Goal: Task Accomplishment & Management: Manage account settings

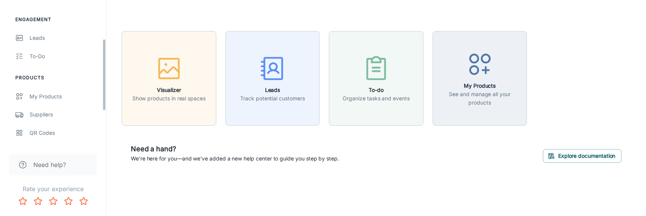
scroll to position [77, 0]
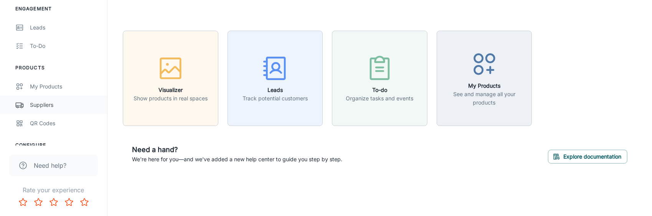
click at [51, 103] on div "Suppliers" at bounding box center [64, 105] width 69 height 8
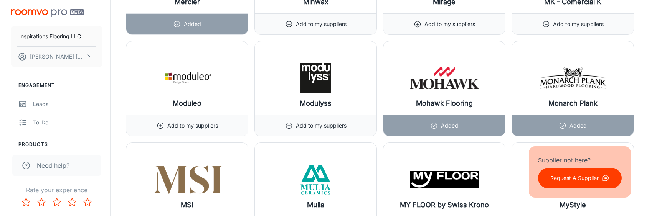
scroll to position [6520, 0]
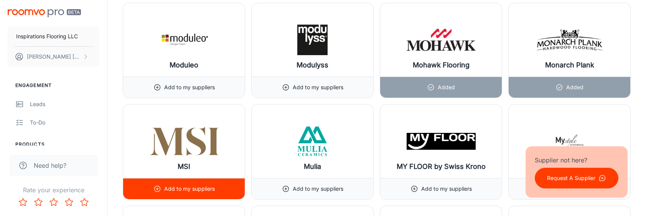
click at [183, 185] on p "Add to my suppliers" at bounding box center [189, 189] width 51 height 8
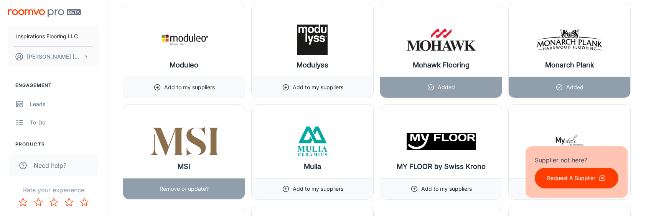
click at [204, 139] on div "MSI" at bounding box center [184, 142] width 122 height 74
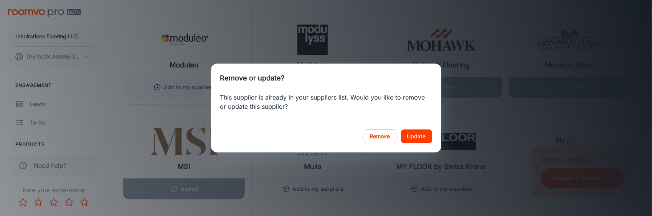
click at [411, 140] on button "Update" at bounding box center [416, 137] width 31 height 14
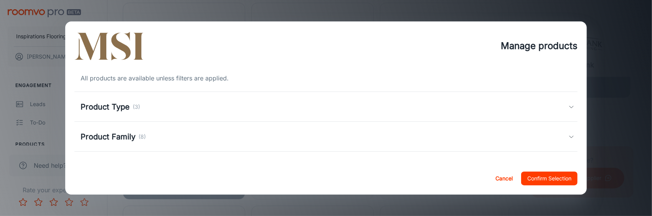
click at [176, 110] on div "Product Type (3)" at bounding box center [324, 107] width 487 height 12
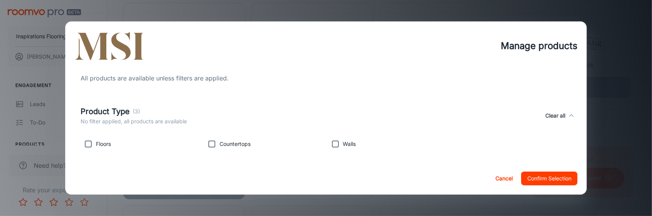
click at [91, 144] on input "checkbox" at bounding box center [88, 144] width 15 height 15
checkbox input "true"
click at [331, 145] on input "checkbox" at bounding box center [335, 144] width 15 height 15
checkbox input "true"
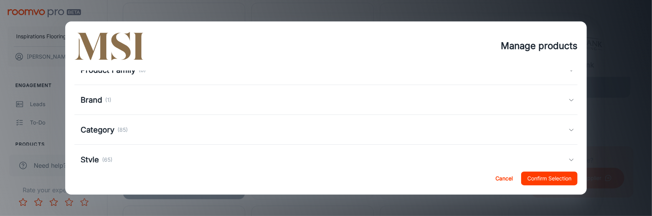
scroll to position [115, 0]
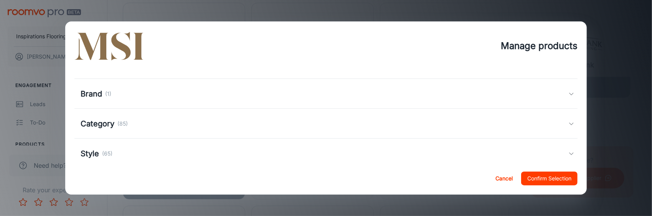
click at [154, 98] on div "Brand (1)" at bounding box center [324, 94] width 487 height 12
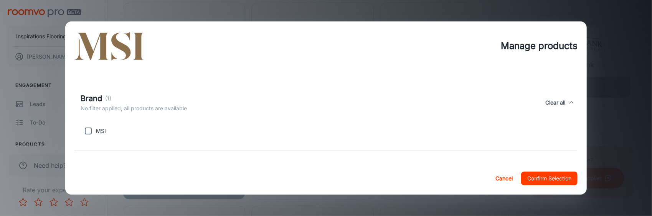
click at [85, 131] on input "checkbox" at bounding box center [88, 130] width 15 height 15
checkbox input "true"
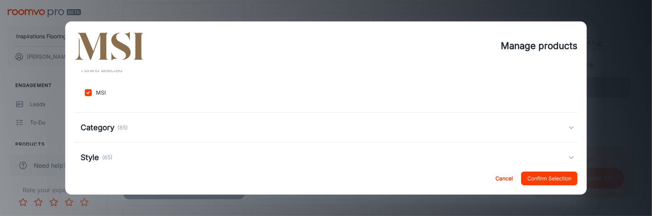
scroll to position [173, 0]
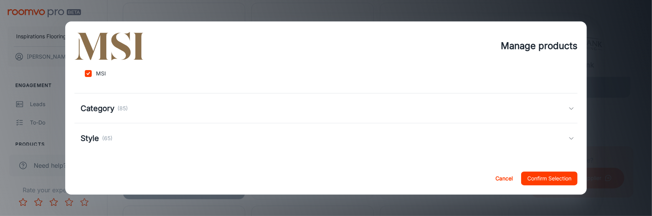
click at [194, 108] on div "Category (85)" at bounding box center [324, 109] width 487 height 12
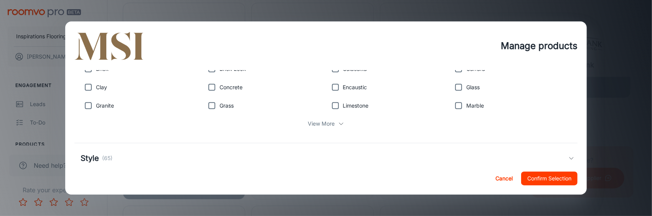
scroll to position [269, 0]
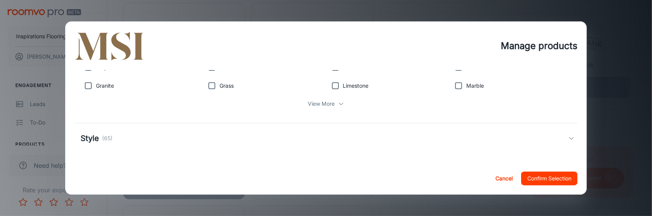
click at [190, 141] on div "Style (65)" at bounding box center [324, 139] width 487 height 12
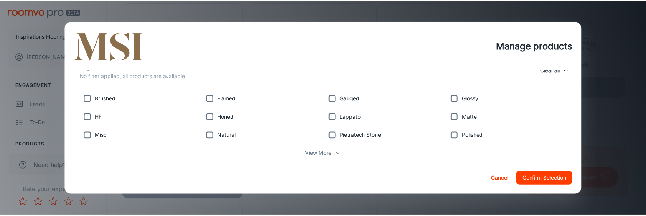
scroll to position [360, 0]
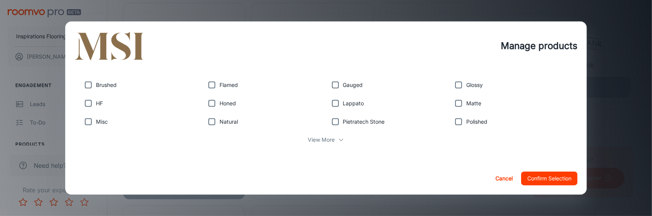
click at [542, 179] on button "Confirm Selection" at bounding box center [549, 179] width 56 height 14
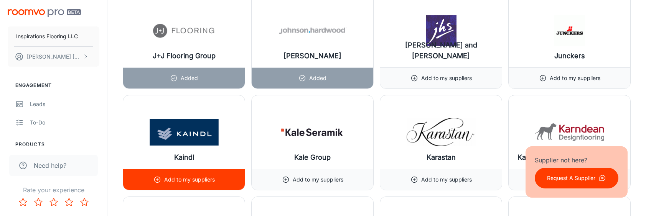
scroll to position [5024, 0]
